Goal: Transaction & Acquisition: Purchase product/service

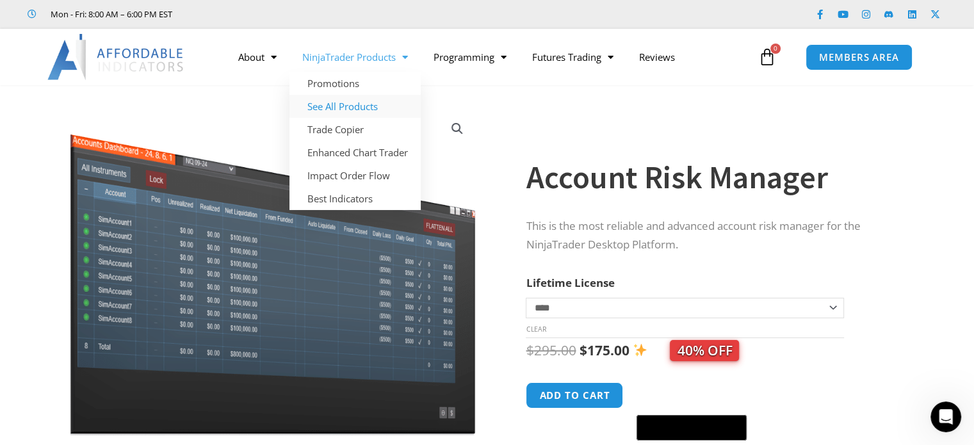
click at [345, 106] on link "See All Products" at bounding box center [354, 106] width 131 height 23
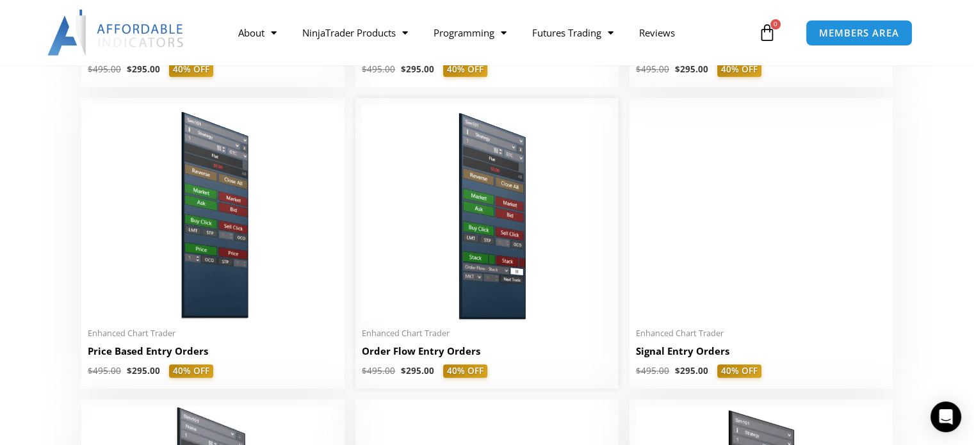
scroll to position [1024, 0]
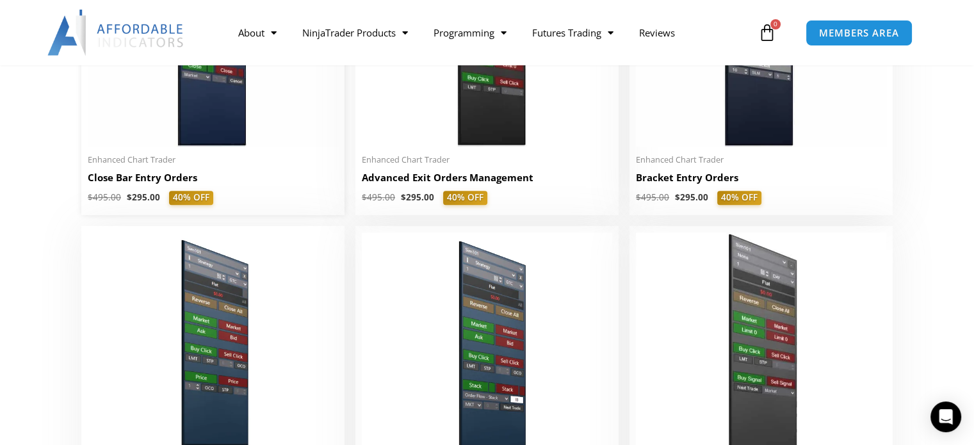
click at [167, 181] on h2 "Close Bar Entry Orders" at bounding box center [213, 177] width 250 height 13
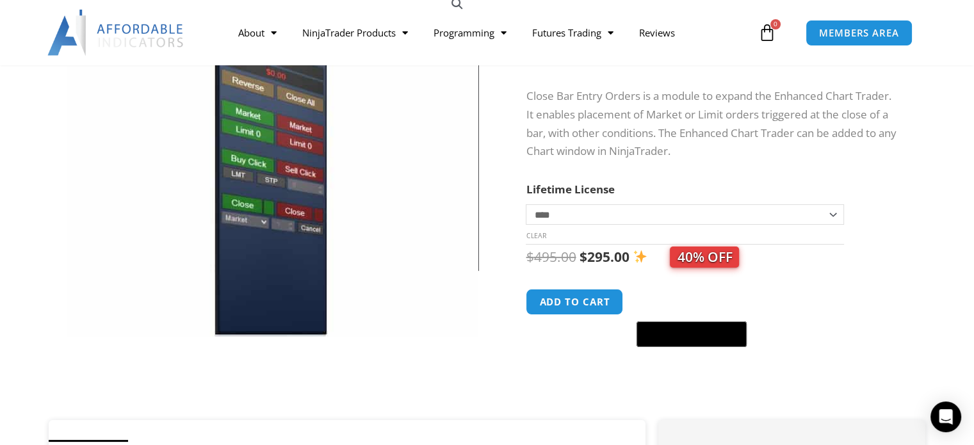
scroll to position [256, 0]
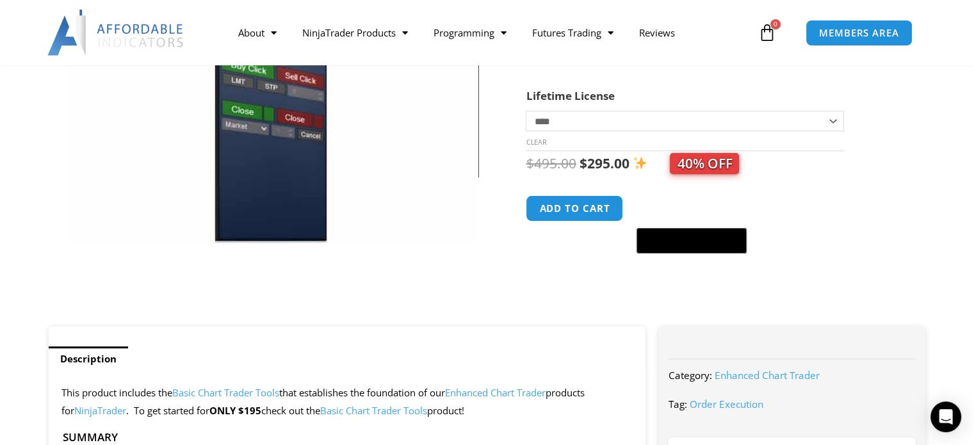
click at [284, 151] on img at bounding box center [273, 66] width 412 height 354
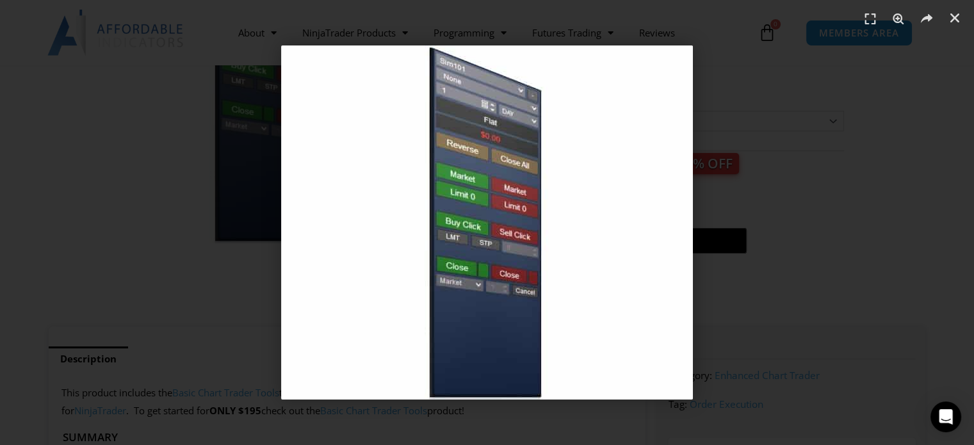
click at [111, 210] on div "1 / 1" at bounding box center [487, 222] width 884 height 355
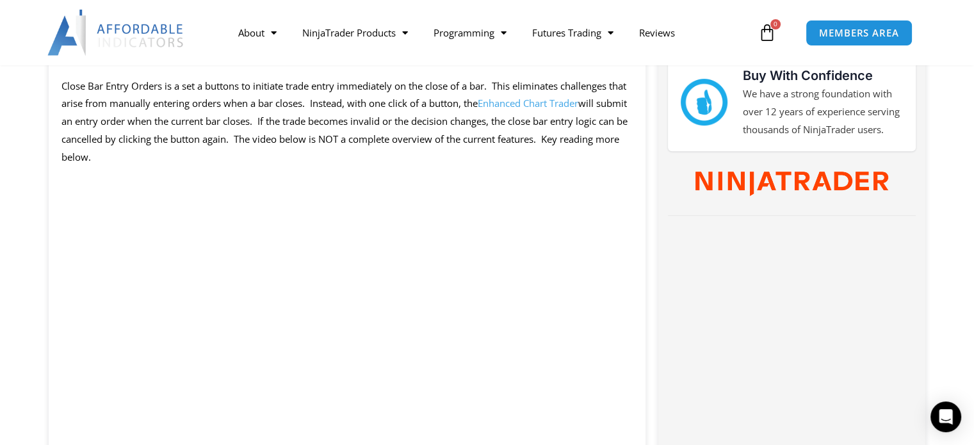
scroll to position [1024, 0]
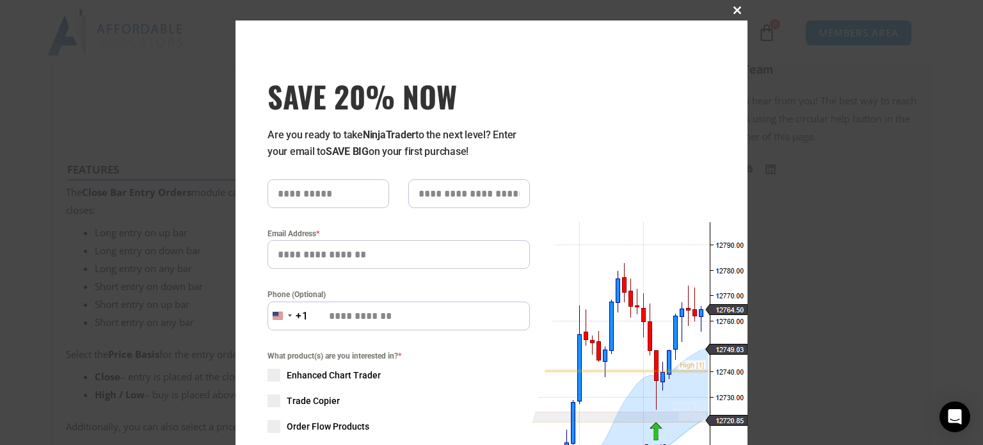
click at [736, 11] on span at bounding box center [737, 10] width 20 height 8
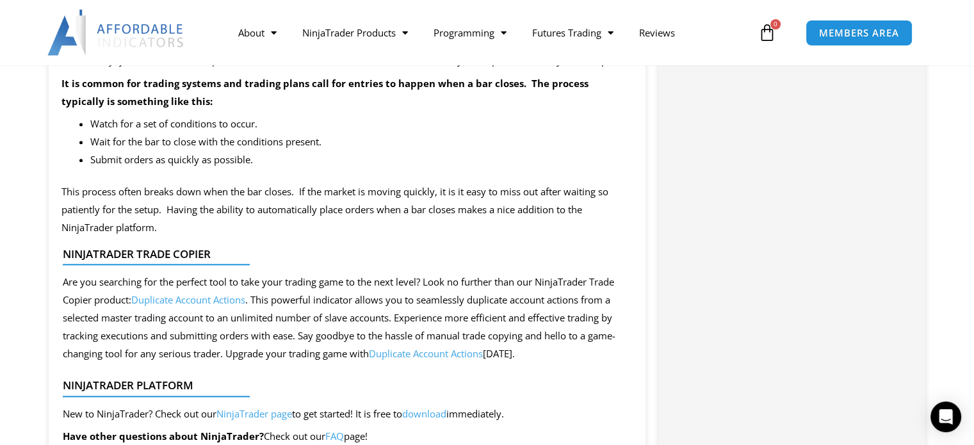
scroll to position [1601, 0]
